Goal: Task Accomplishment & Management: Manage account settings

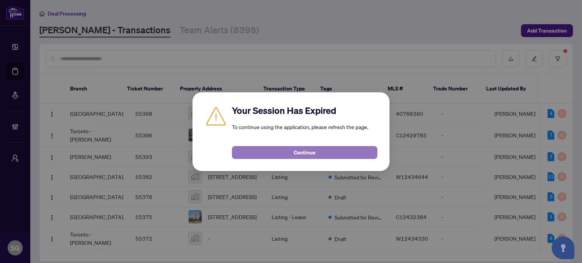
click at [319, 153] on button "Continue" at bounding box center [304, 152] width 145 height 13
